Goal: Check status: Check status

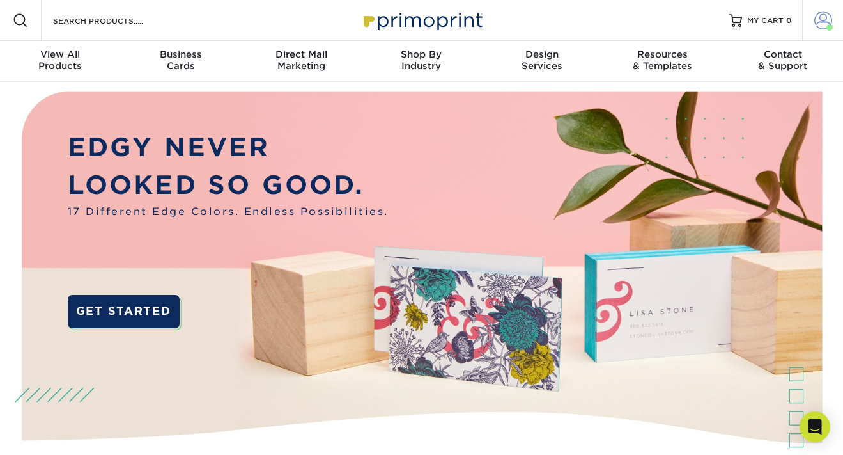
click at [823, 19] on span at bounding box center [823, 21] width 18 height 18
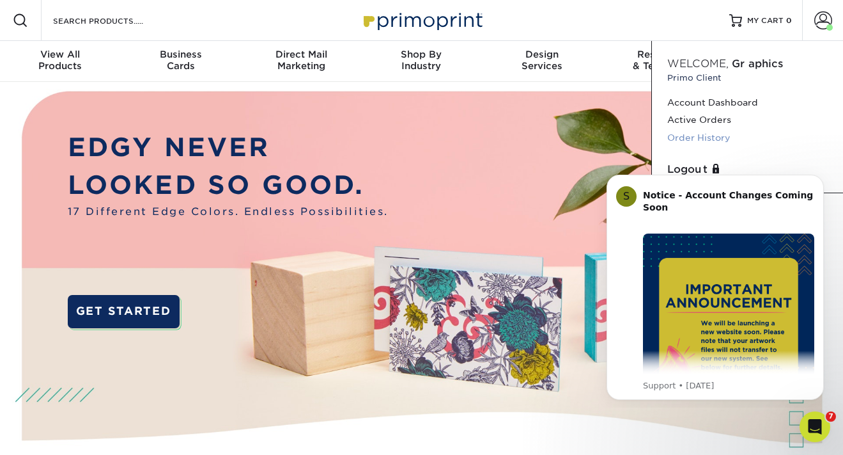
click at [688, 140] on link "Order History" at bounding box center [747, 137] width 160 height 17
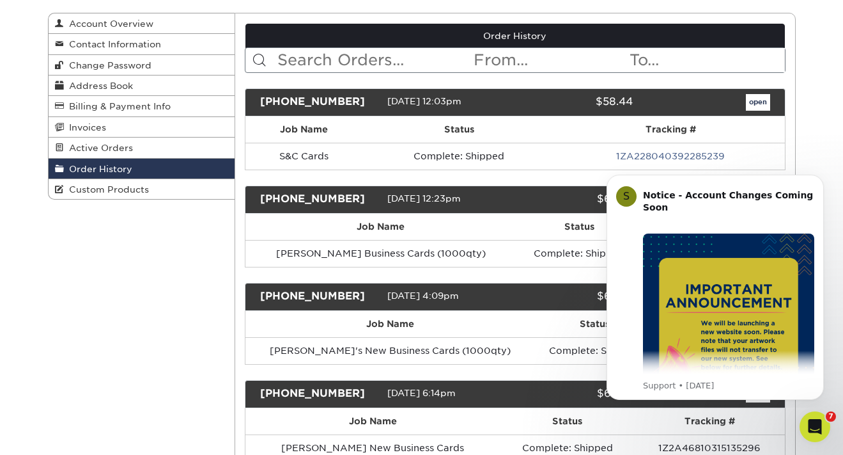
scroll to position [146, 0]
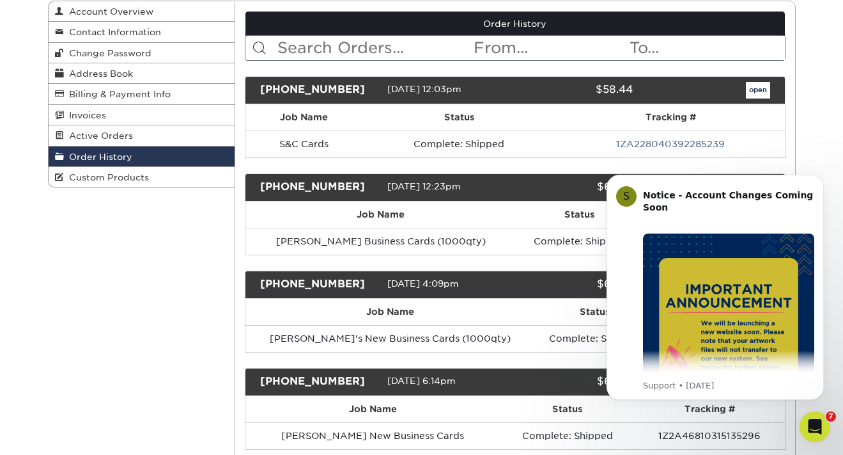
click at [755, 88] on link "open" at bounding box center [758, 90] width 24 height 17
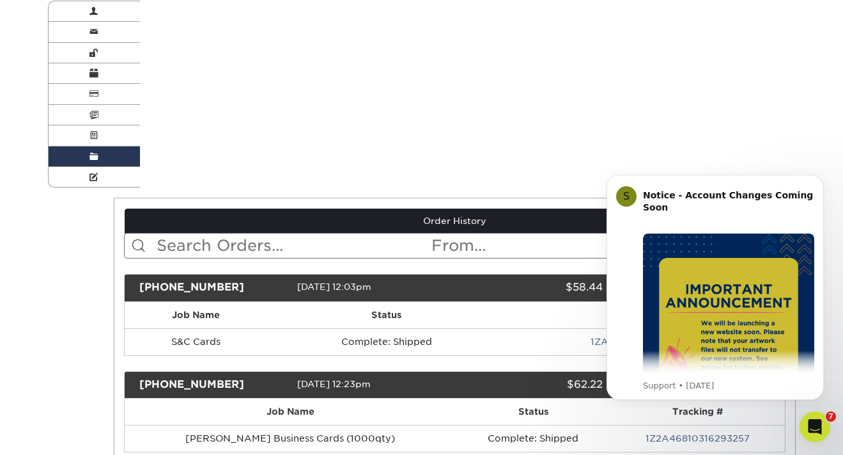
scroll to position [0, 0]
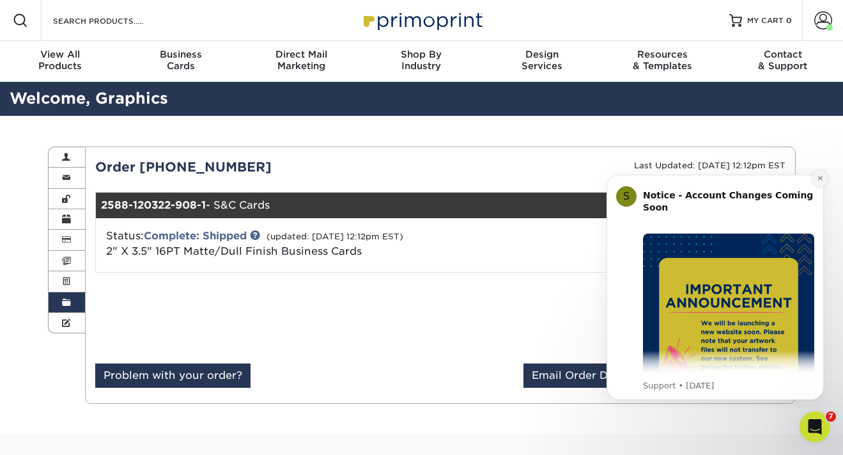
click at [821, 176] on icon "Dismiss notification" at bounding box center [820, 178] width 7 height 7
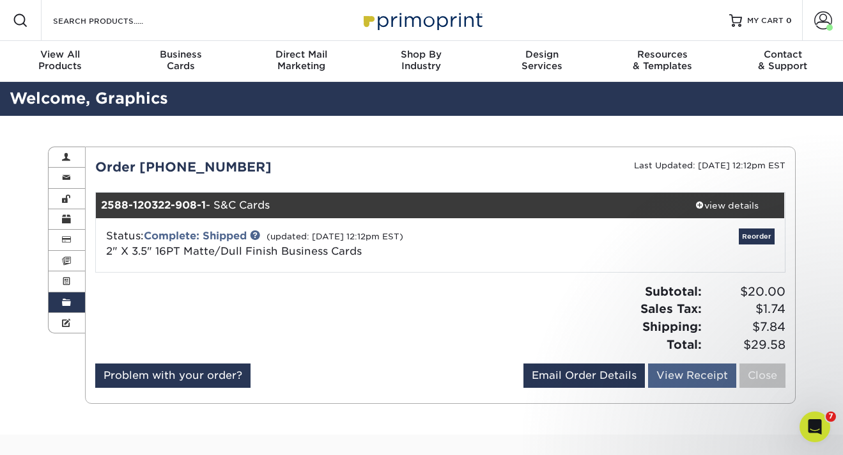
click at [691, 377] on link "View Receipt" at bounding box center [692, 375] width 88 height 24
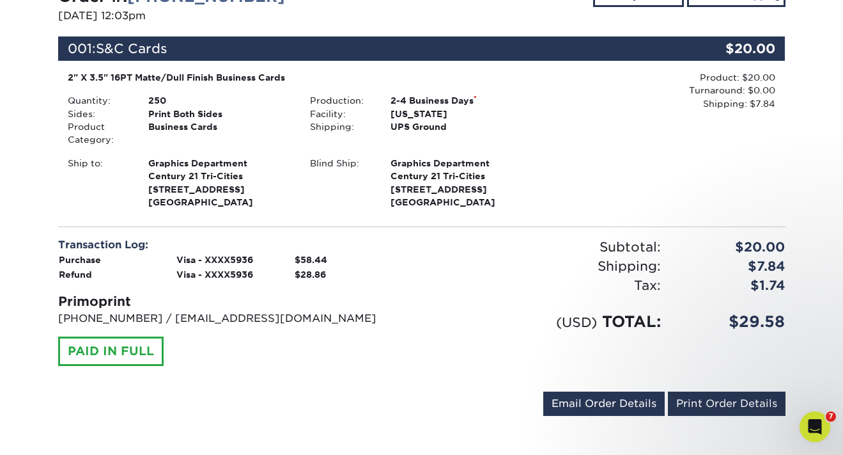
scroll to position [206, 0]
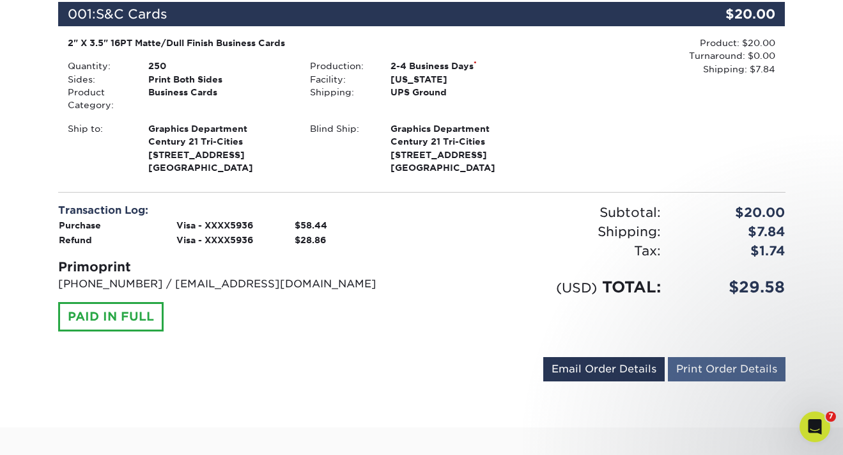
click at [724, 364] on link "Print Order Details" at bounding box center [727, 369] width 118 height 24
